Goal: Task Accomplishment & Management: Manage account settings

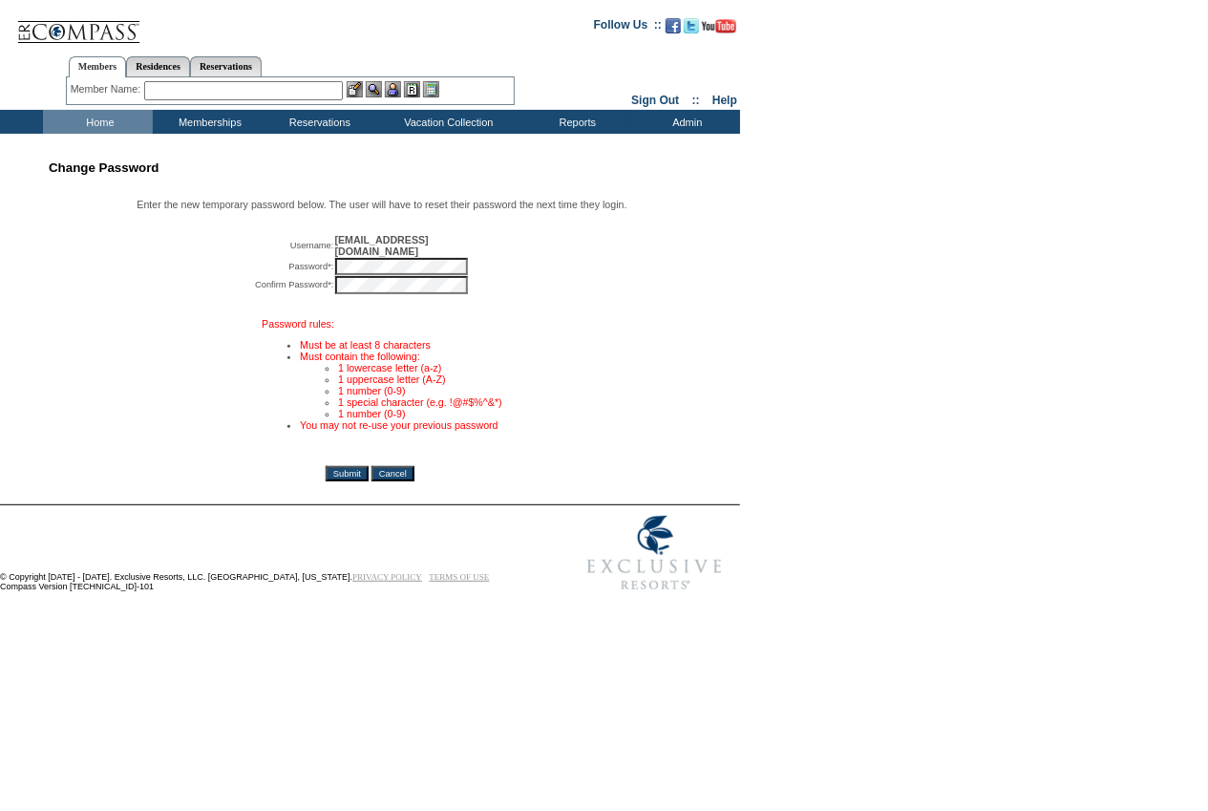
click at [768, 259] on div "Change Password Enter the new temporary password below. The user will have to r…" at bounding box center [600, 372] width 1201 height 455
click at [349, 474] on input "Submit" at bounding box center [347, 473] width 43 height 15
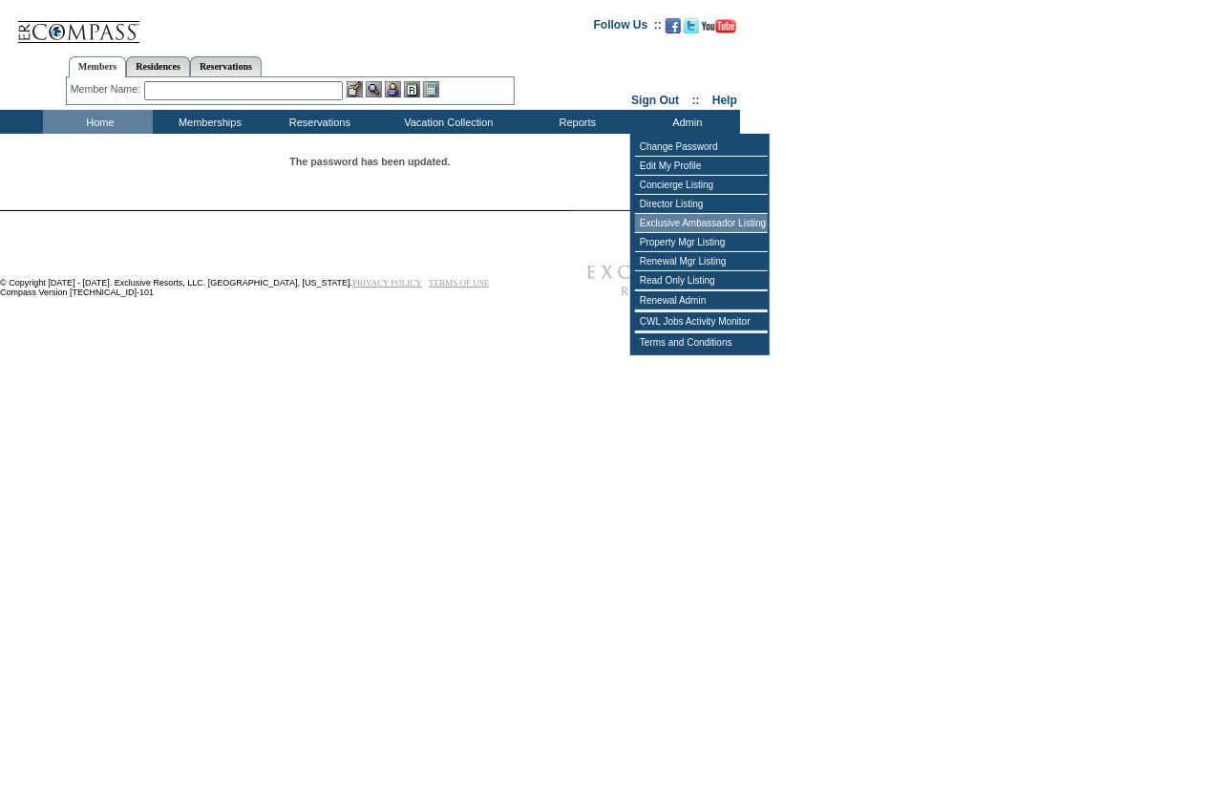
click at [706, 223] on td "Exclusive Ambassador Listing" at bounding box center [701, 223] width 133 height 19
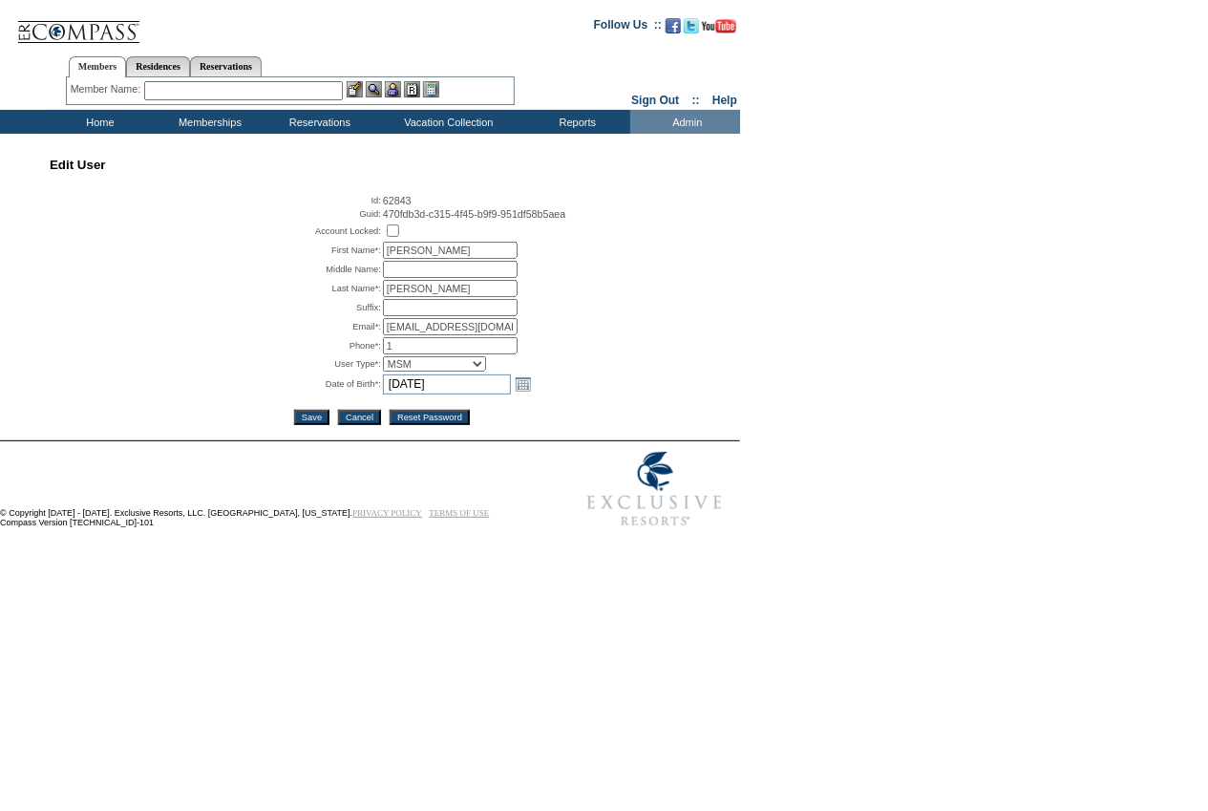
click at [430, 369] on select "Concierge MSM MS Director Property Manager ReadOnly RenewalMgr" at bounding box center [434, 363] width 103 height 15
select select "MSM"
click at [383, 357] on select "Concierge MSM MS Director Property Manager ReadOnly RenewalMgr" at bounding box center [434, 363] width 103 height 15
click at [313, 415] on input "Save" at bounding box center [311, 417] width 35 height 15
